Goal: Transaction & Acquisition: Purchase product/service

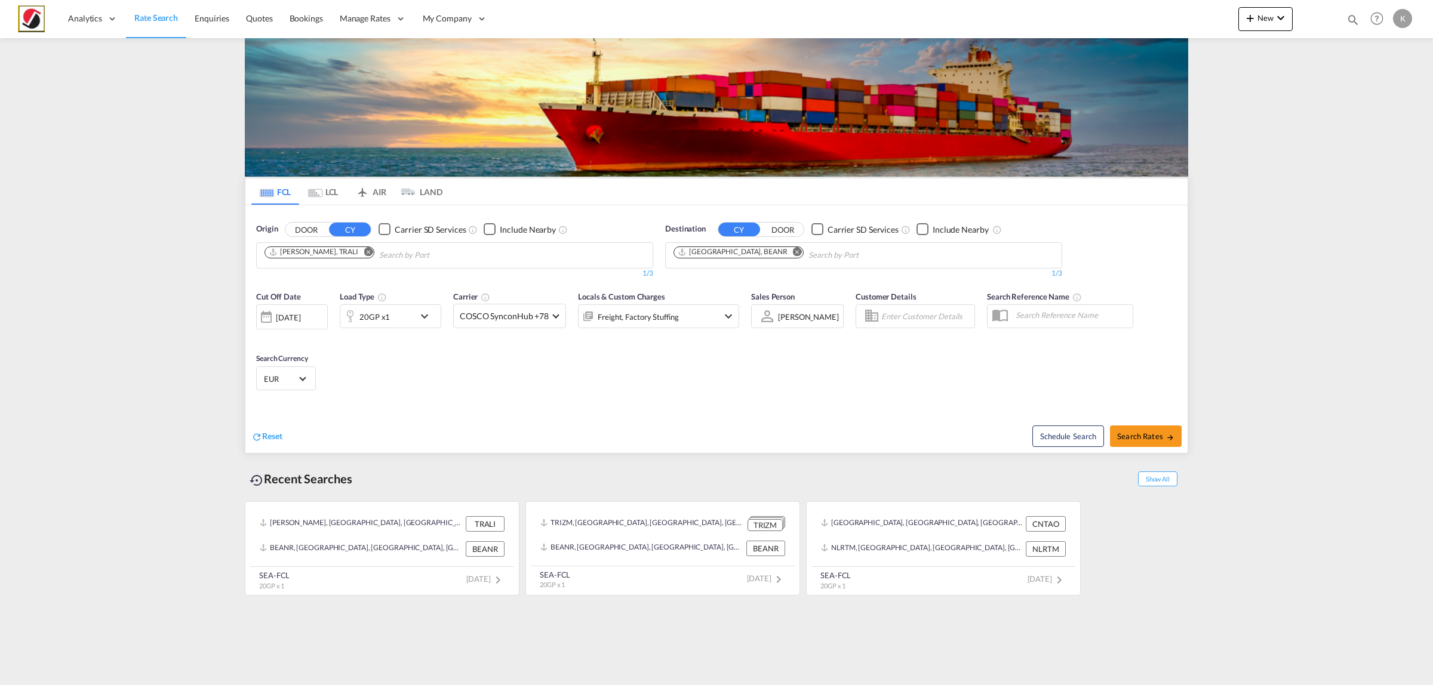
click at [364, 253] on md-icon "Remove" at bounding box center [368, 251] width 9 height 9
type input "[GEOGRAPHIC_DATA]"
click at [333, 278] on div "Shanghai [GEOGRAPHIC_DATA] CNSHA" at bounding box center [357, 283] width 227 height 36
click at [793, 252] on md-icon "Remove" at bounding box center [797, 251] width 9 height 9
type input "[PERSON_NAME]"
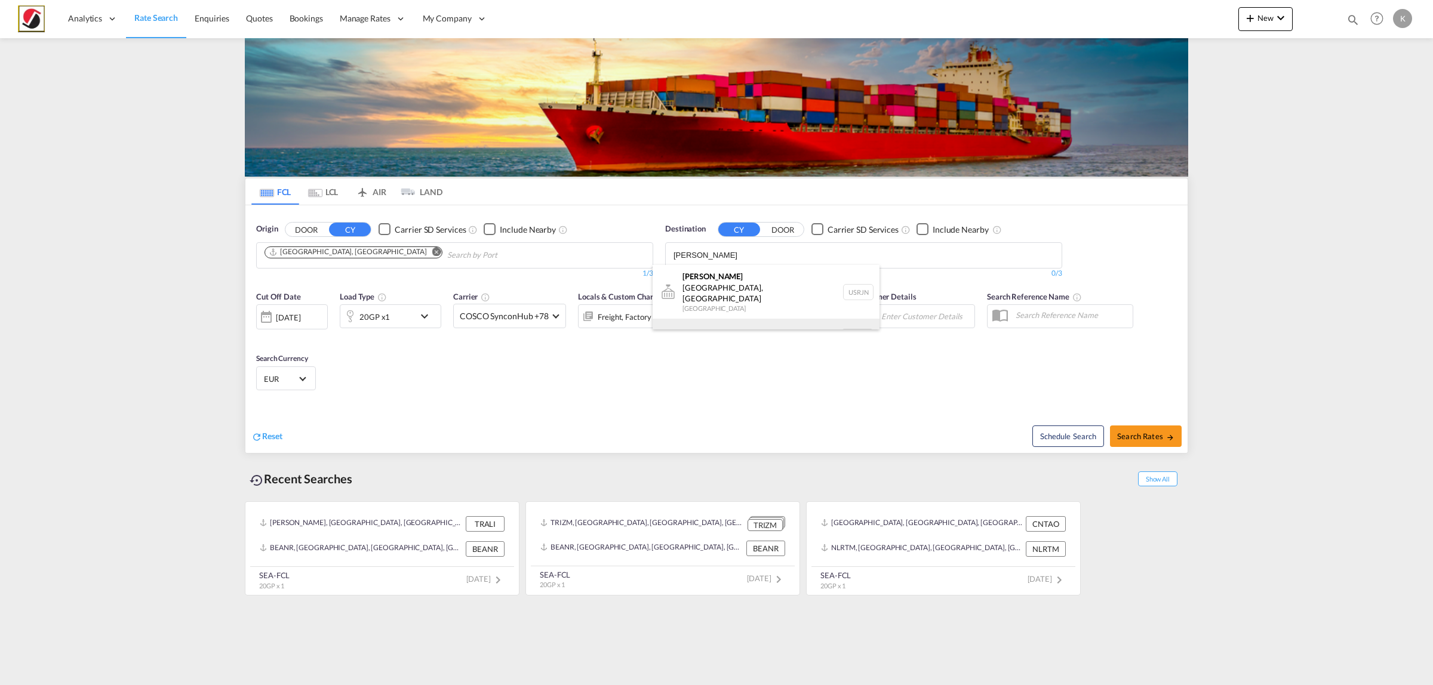
click at [741, 319] on div "[PERSON_NAME] dam [GEOGRAPHIC_DATA] NLRTM" at bounding box center [766, 337] width 227 height 36
click at [386, 311] on div "20GP x1" at bounding box center [374, 317] width 30 height 17
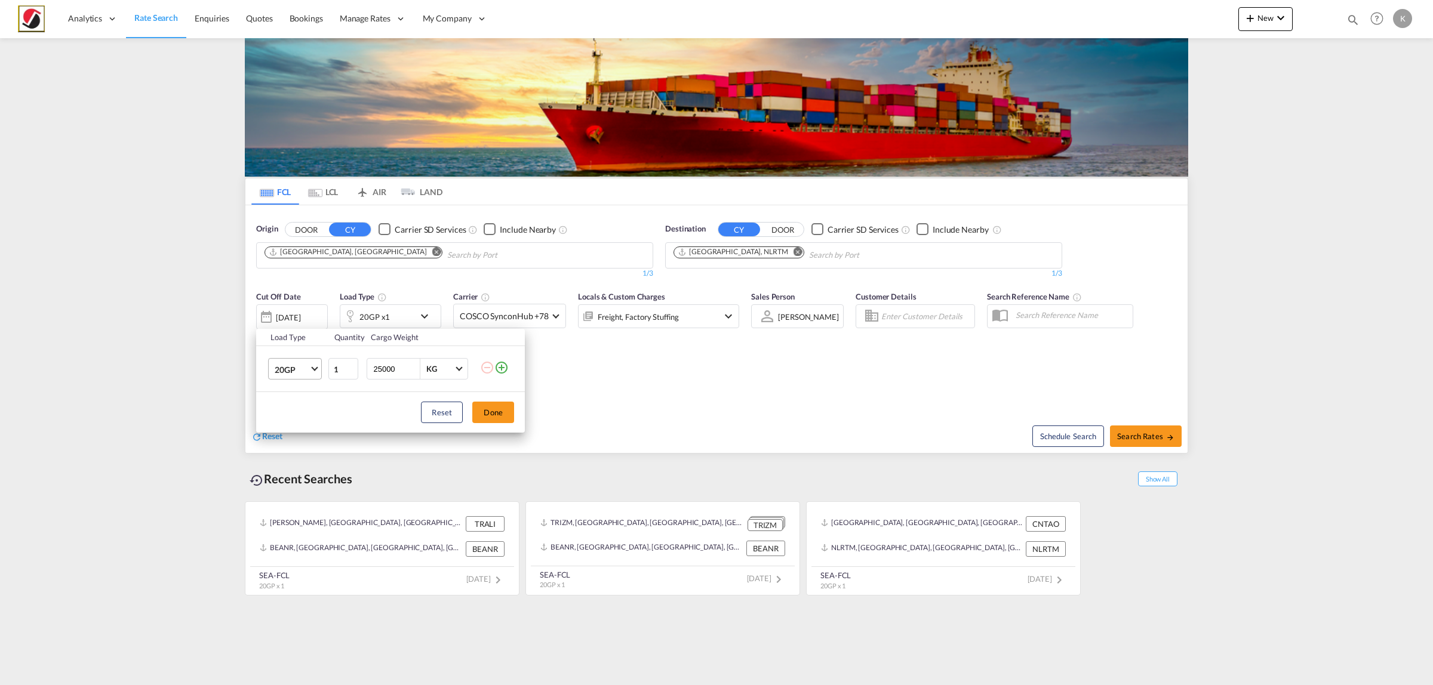
click at [290, 369] on span "20GP" at bounding box center [292, 370] width 35 height 12
drag, startPoint x: 301, startPoint y: 429, endPoint x: 482, endPoint y: 430, distance: 180.3
click at [305, 429] on md-option "40HC" at bounding box center [305, 427] width 81 height 29
click at [493, 410] on button "Done" at bounding box center [493, 412] width 42 height 21
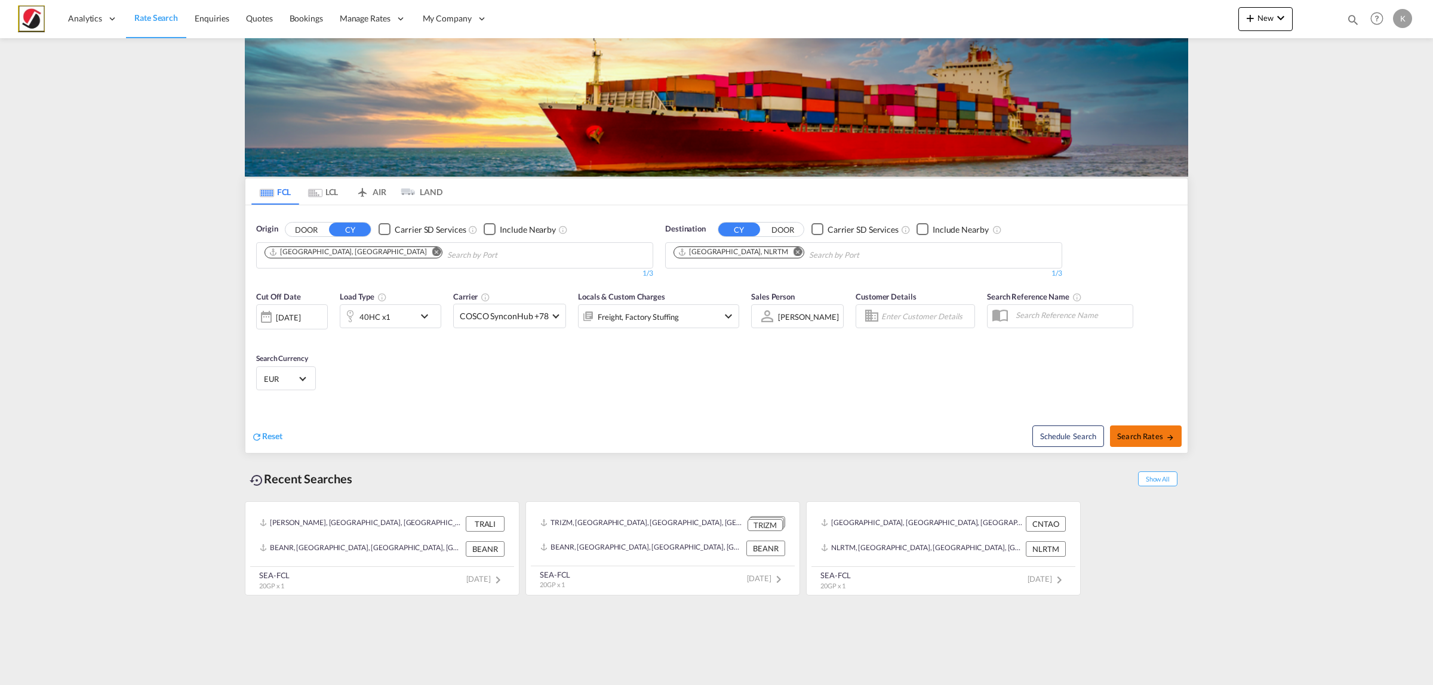
click at [1172, 433] on md-icon "icon-arrow-right" at bounding box center [1170, 437] width 8 height 8
type input "CNSHA to NLRTM / [DATE]"
